Goal: Transaction & Acquisition: Purchase product/service

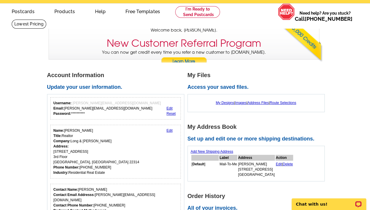
scroll to position [44, 0]
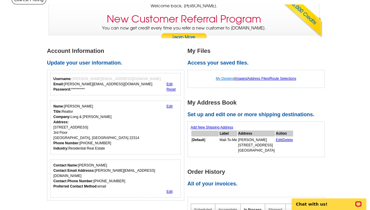
click at [223, 77] on link "My Designs" at bounding box center [225, 79] width 18 height 4
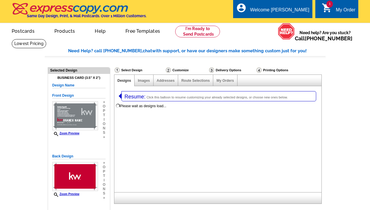
select select "3"
select select "5"
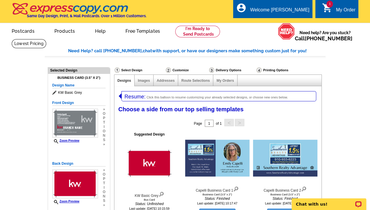
click at [342, 8] on div "My Order" at bounding box center [346, 11] width 20 height 8
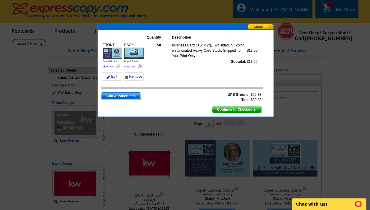
click at [264, 27] on button at bounding box center [261, 27] width 26 height 6
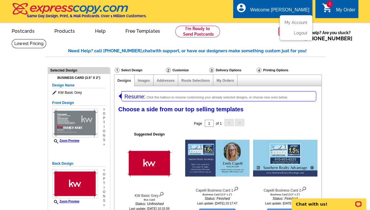
click at [295, 10] on div "Welcome [PERSON_NAME]" at bounding box center [279, 11] width 59 height 8
click at [284, 11] on div "Welcome [PERSON_NAME]" at bounding box center [279, 11] width 59 height 8
click at [291, 23] on link "My Account" at bounding box center [294, 22] width 25 height 5
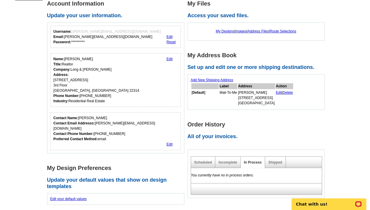
scroll to position [44, 0]
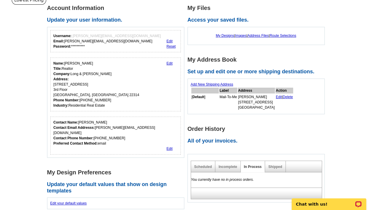
click at [221, 141] on h2 "All of your invoices." at bounding box center [257, 141] width 140 height 6
click at [191, 140] on h2 "All of your invoices." at bounding box center [257, 141] width 140 height 6
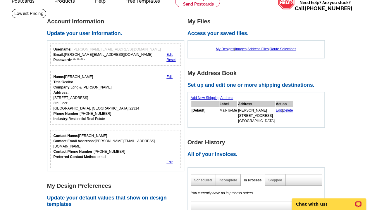
scroll to position [26, 0]
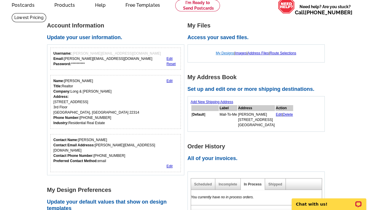
click at [225, 52] on link "My Designs" at bounding box center [225, 53] width 18 height 4
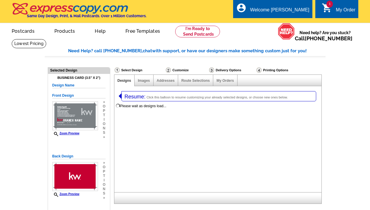
select select "3"
select select "5"
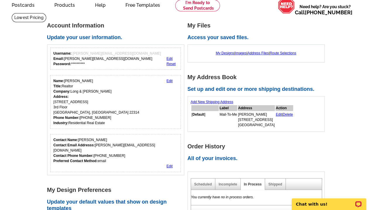
click at [218, 159] on h2 "All of your invoices." at bounding box center [257, 159] width 140 height 6
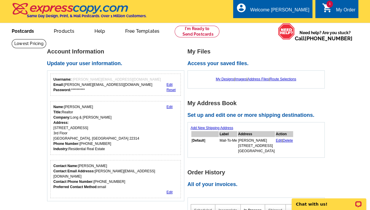
click at [21, 32] on link "Postcards" at bounding box center [22, 31] width 41 height 14
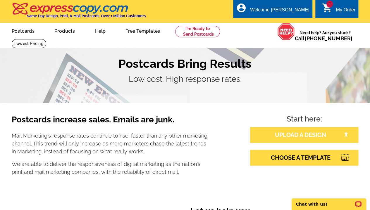
click at [294, 135] on link "UPLOAD A DESIGN" at bounding box center [304, 135] width 108 height 16
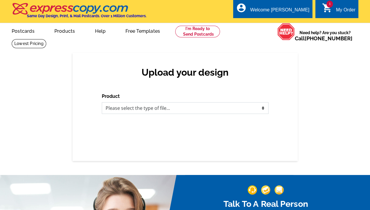
click at [199, 110] on select "Please select the type of file... Postcards Business Cards Letters and flyers G…" at bounding box center [185, 108] width 167 height 12
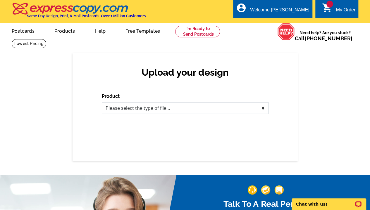
click at [199, 110] on select "Please select the type of file... Postcards Business Cards Letters and flyers G…" at bounding box center [185, 108] width 167 height 12
click at [337, 8] on div "My Order" at bounding box center [346, 11] width 20 height 8
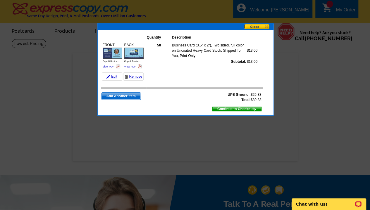
click at [252, 26] on button at bounding box center [258, 27] width 29 height 6
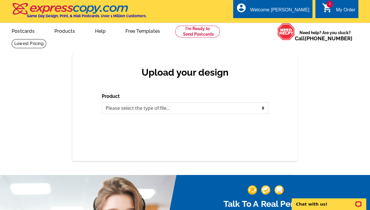
click at [353, 11] on div "My Order" at bounding box center [346, 11] width 20 height 8
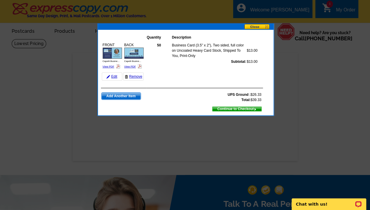
click at [229, 109] on span "Continue to Checkout" at bounding box center [237, 109] width 49 height 6
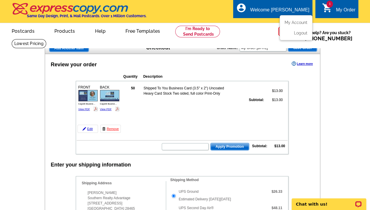
drag, startPoint x: 374, startPoint y: 49, endPoint x: 312, endPoint y: 4, distance: 76.4
click at [91, 129] on link "Edit" at bounding box center [87, 129] width 20 height 8
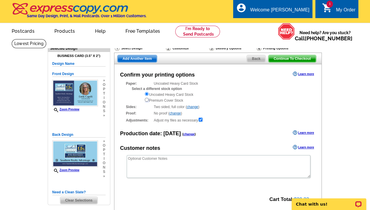
click at [146, 102] on input "radio" at bounding box center [147, 100] width 4 height 4
radio input "true"
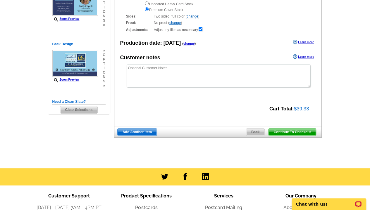
scroll to position [91, 0]
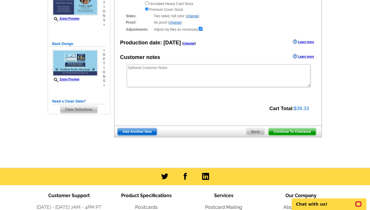
click at [299, 132] on span "Continue To Checkout" at bounding box center [291, 131] width 47 height 7
